Goal: Information Seeking & Learning: Learn about a topic

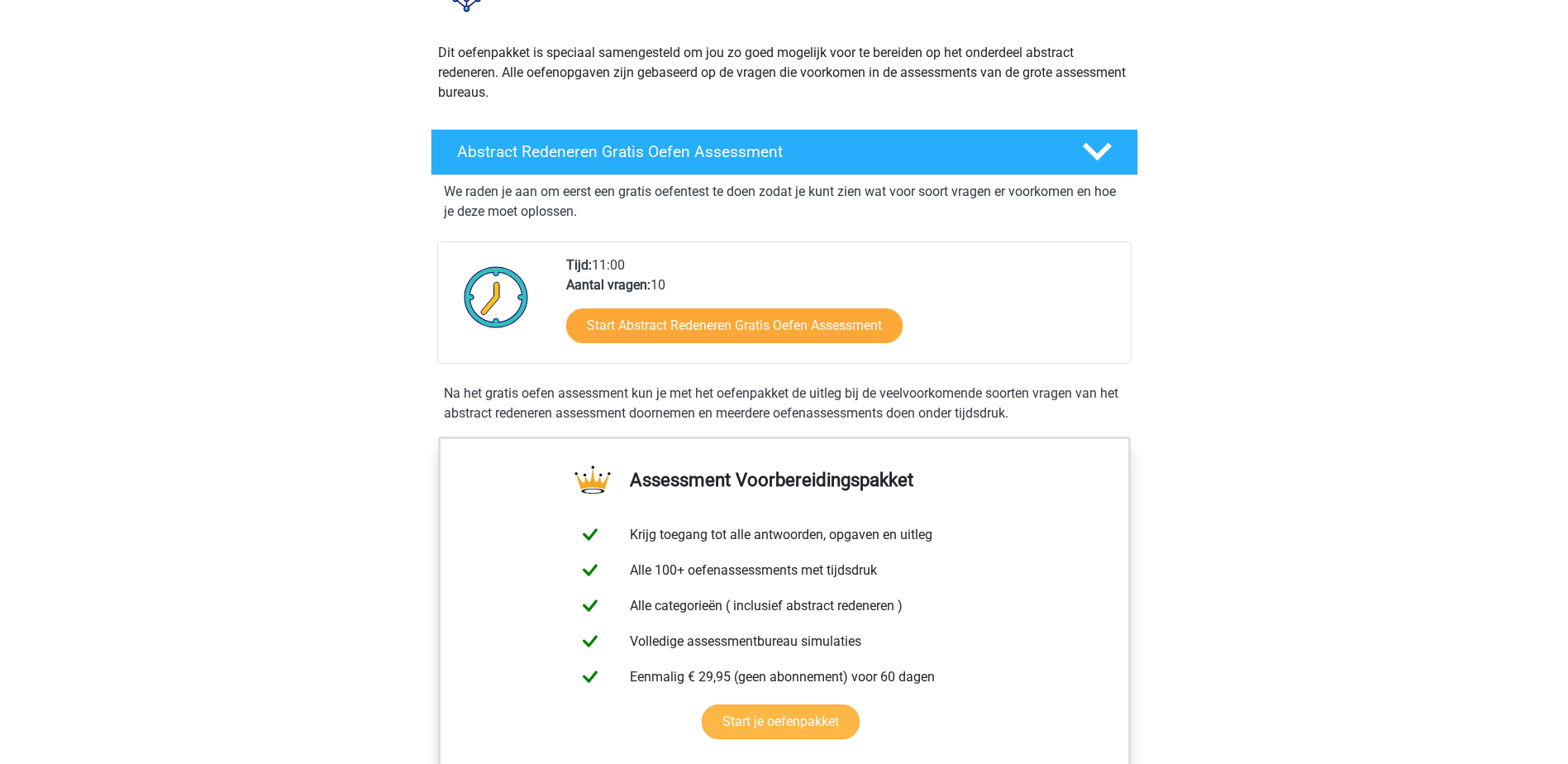
scroll to position [165, 0]
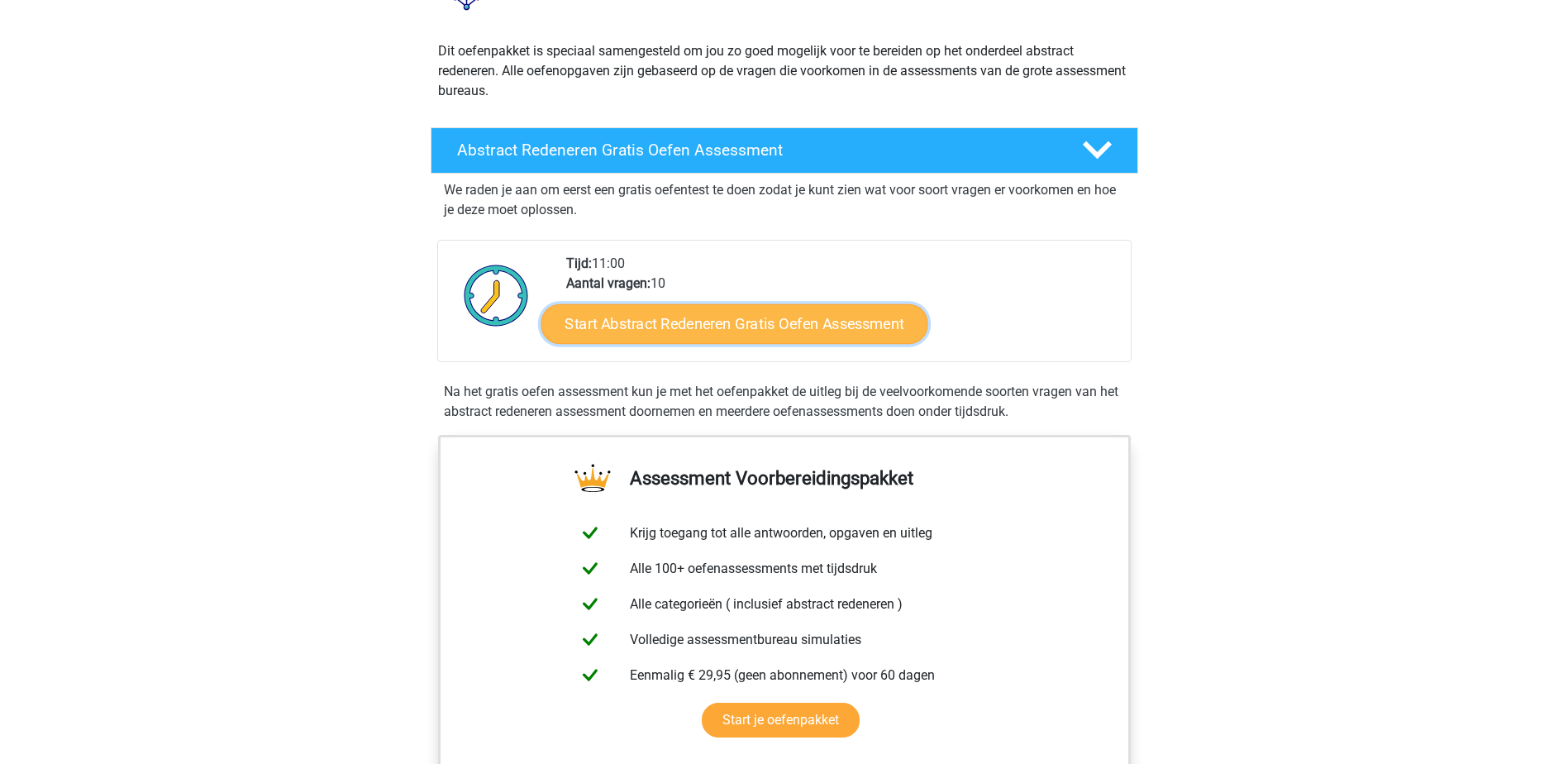
click at [708, 320] on link "Start Abstract Redeneren Gratis Oefen Assessment" at bounding box center [733, 323] width 387 height 40
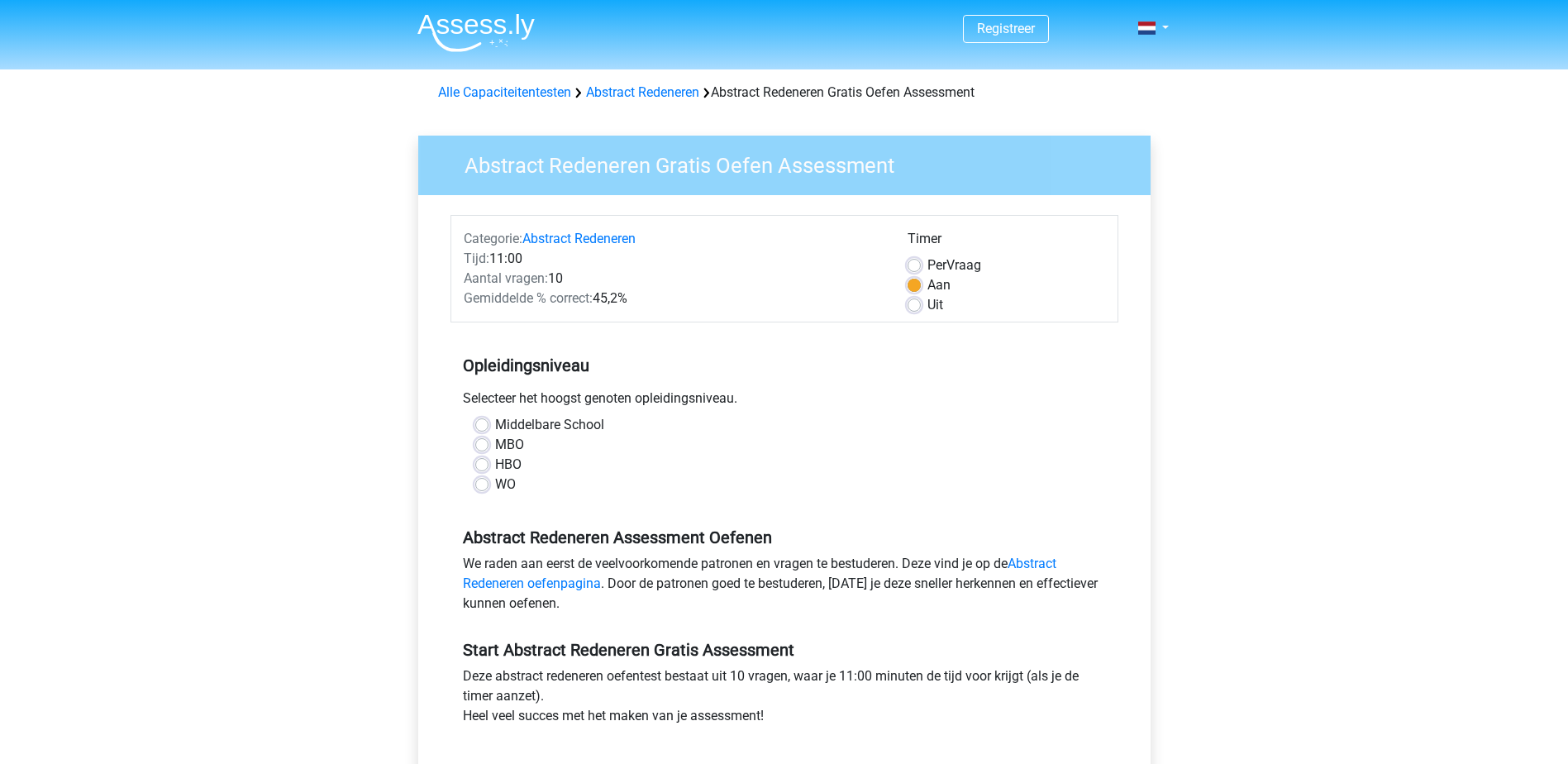
click at [495, 428] on label "Middelbare School" at bounding box center [549, 425] width 109 height 20
click at [477, 428] on input "Middelbare School" at bounding box center [482, 423] width 13 height 17
radio input "true"
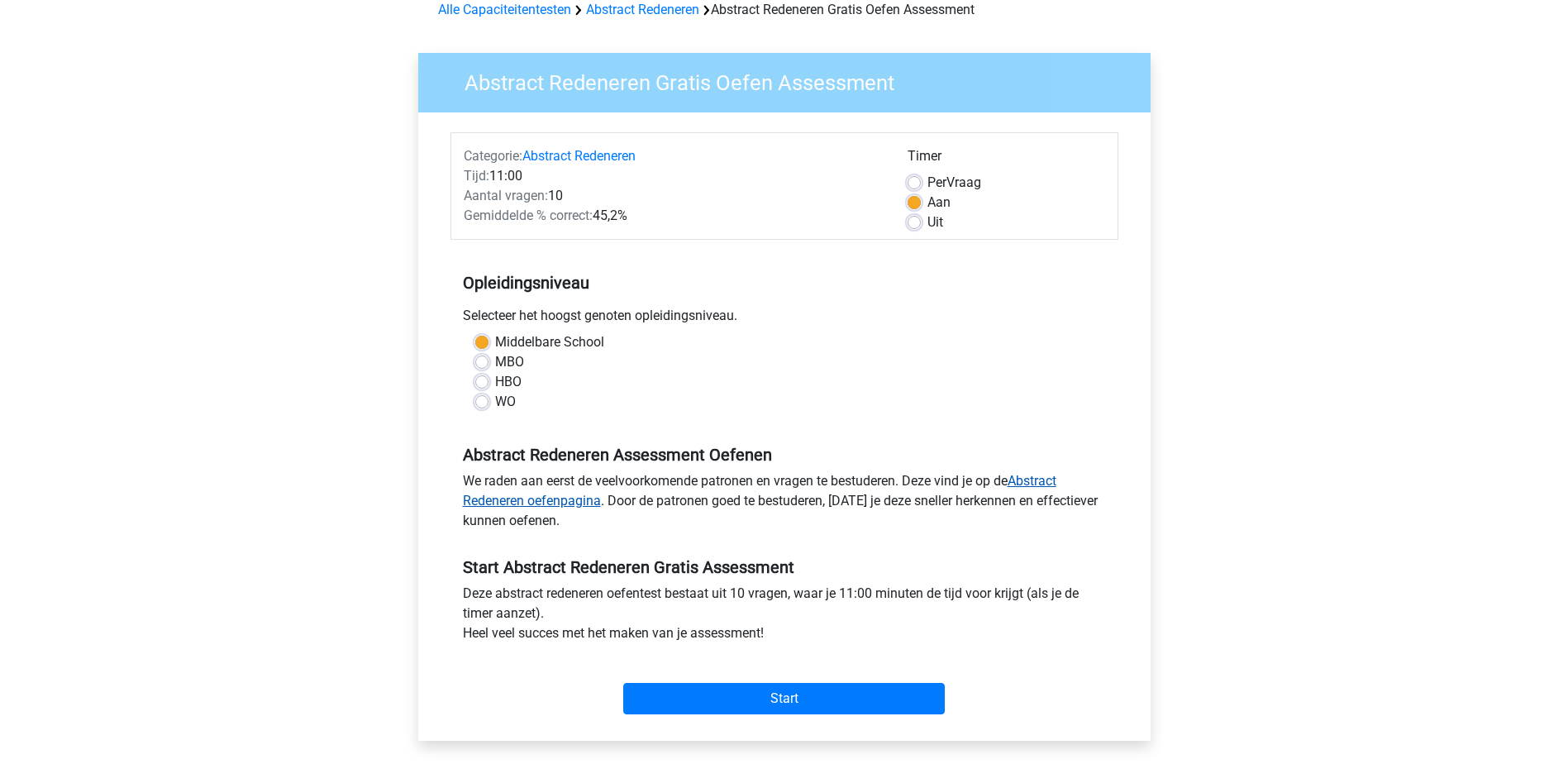
click at [1024, 483] on link "Abstract Redeneren oefenpagina" at bounding box center [760, 491] width 594 height 36
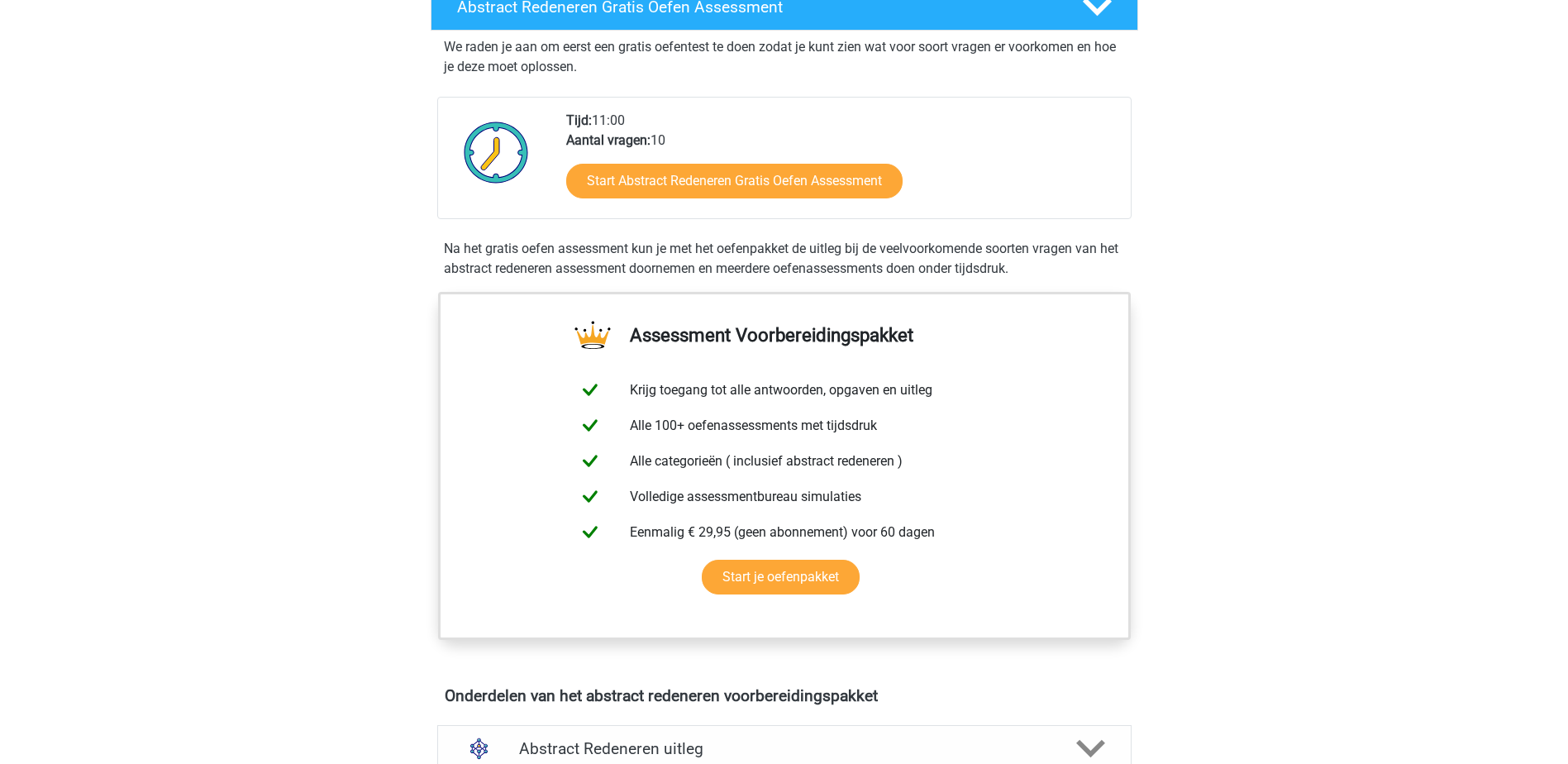
scroll to position [331, 0]
